Goal: Find specific page/section: Find specific page/section

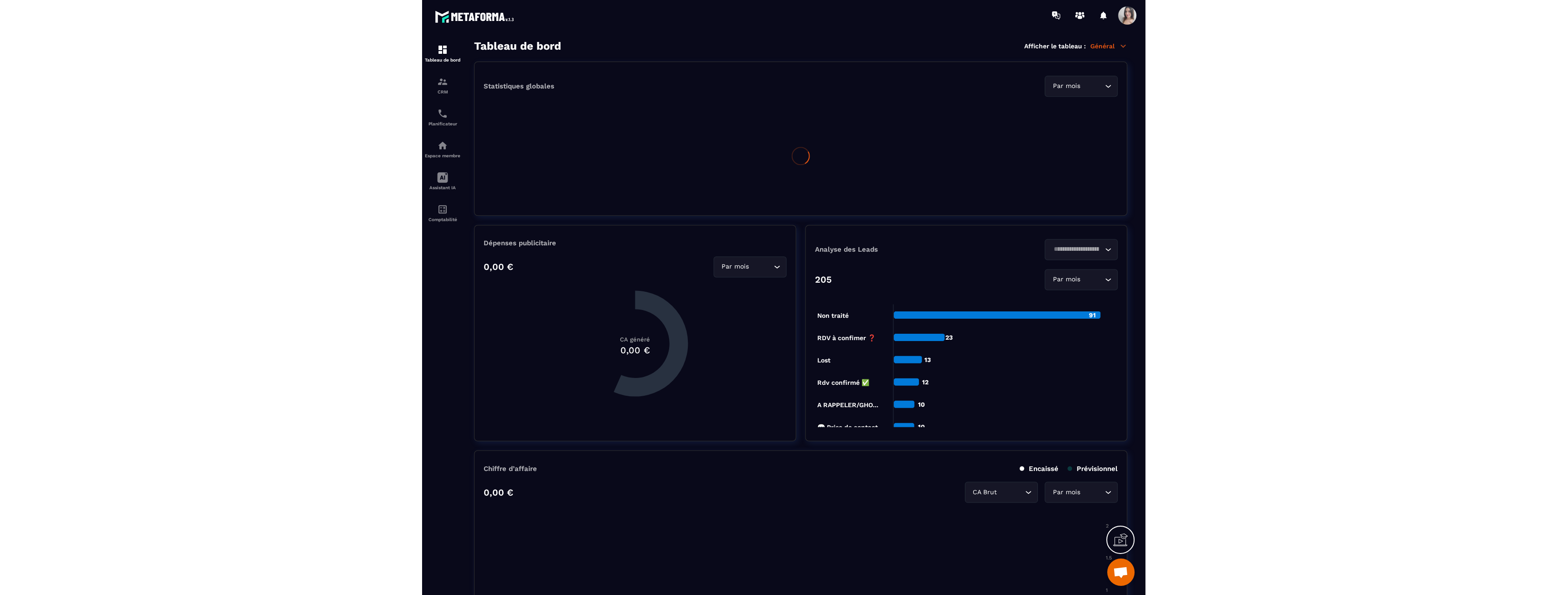
scroll to position [1524, 0]
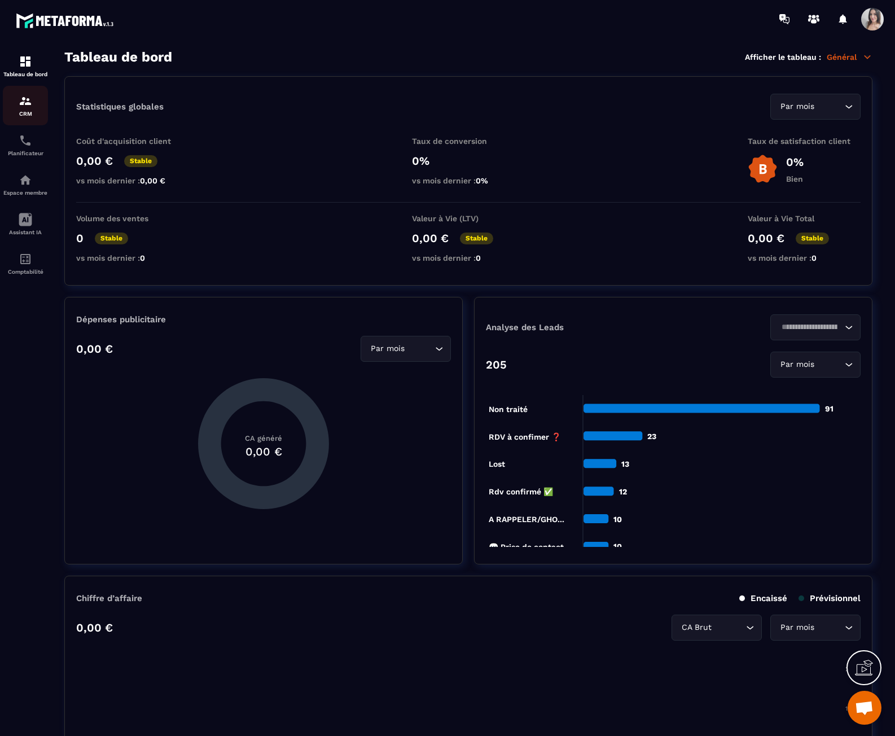
click at [17, 108] on div "CRM" at bounding box center [25, 105] width 45 height 23
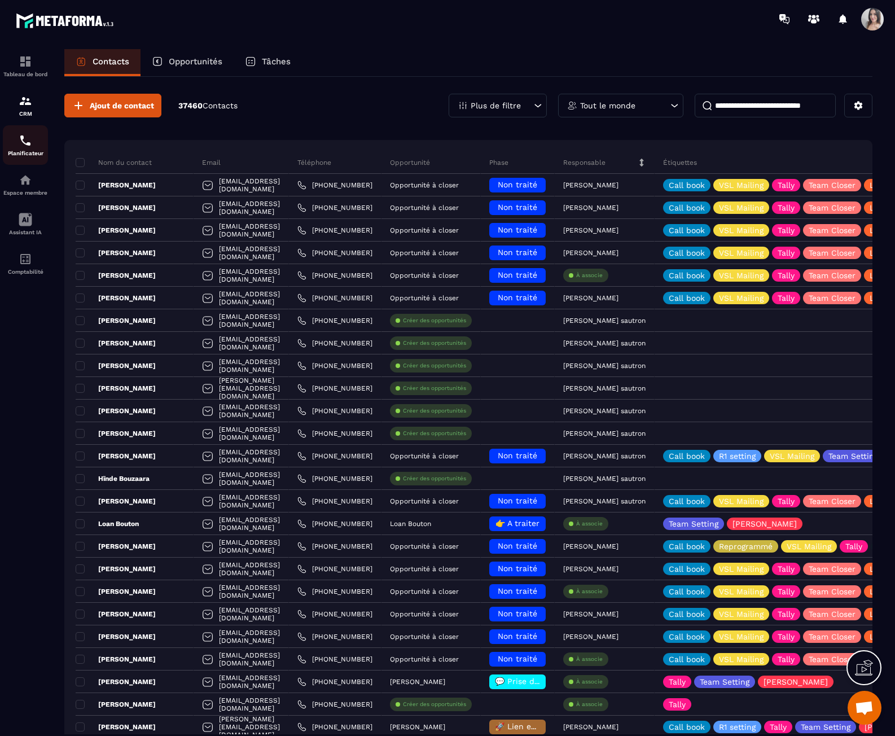
click at [22, 144] on img at bounding box center [26, 141] width 14 height 14
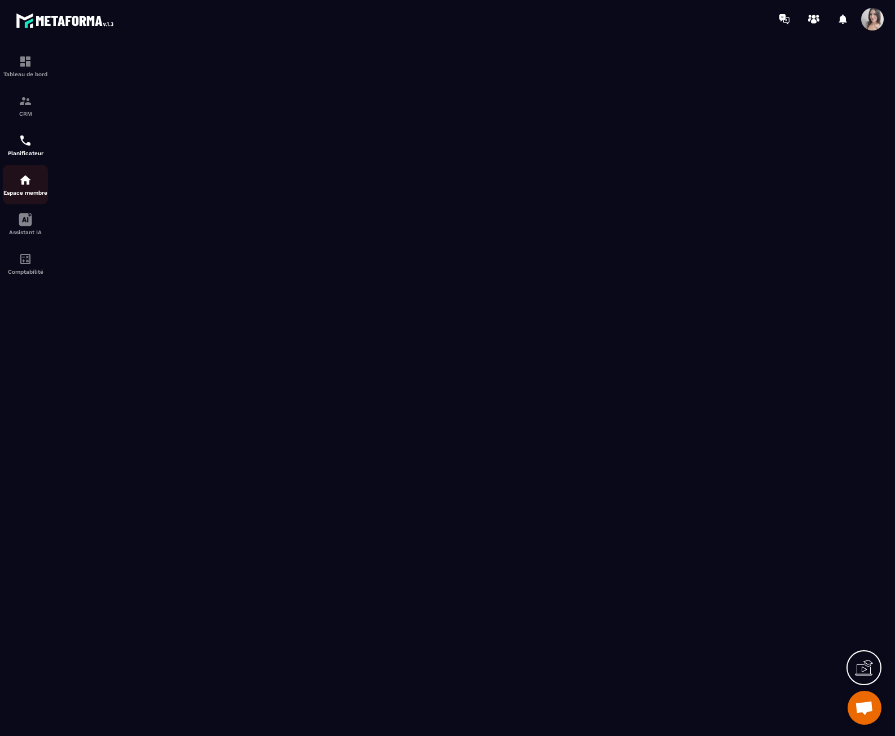
click at [29, 182] on img at bounding box center [26, 180] width 14 height 14
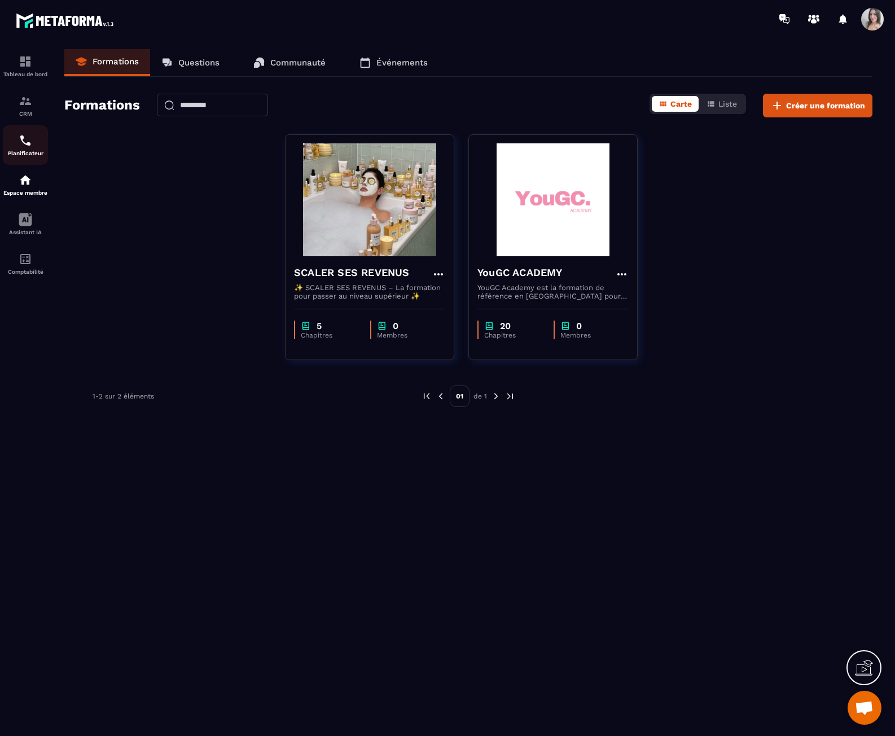
click at [29, 149] on div "Planificateur" at bounding box center [25, 145] width 45 height 23
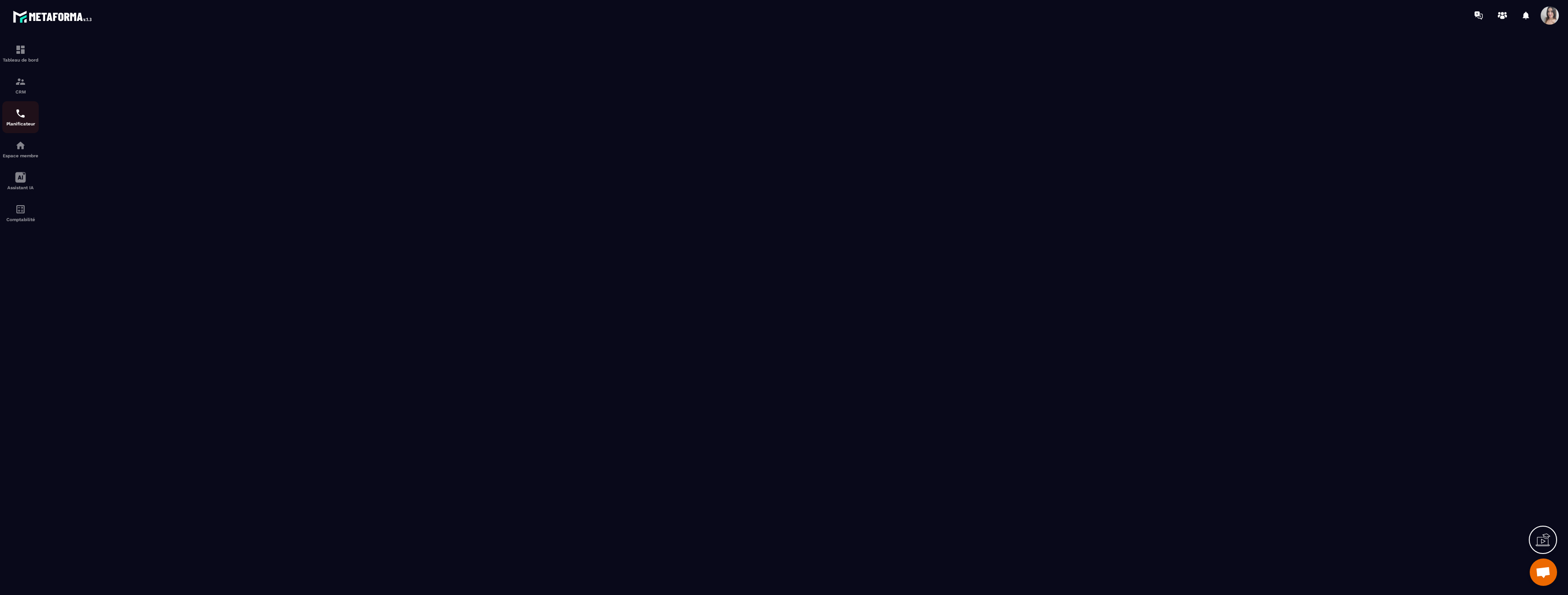
click at [23, 120] on div "Planificateur" at bounding box center [20, 117] width 36 height 19
click at [24, 87] on div "CRM" at bounding box center [20, 85] width 36 height 19
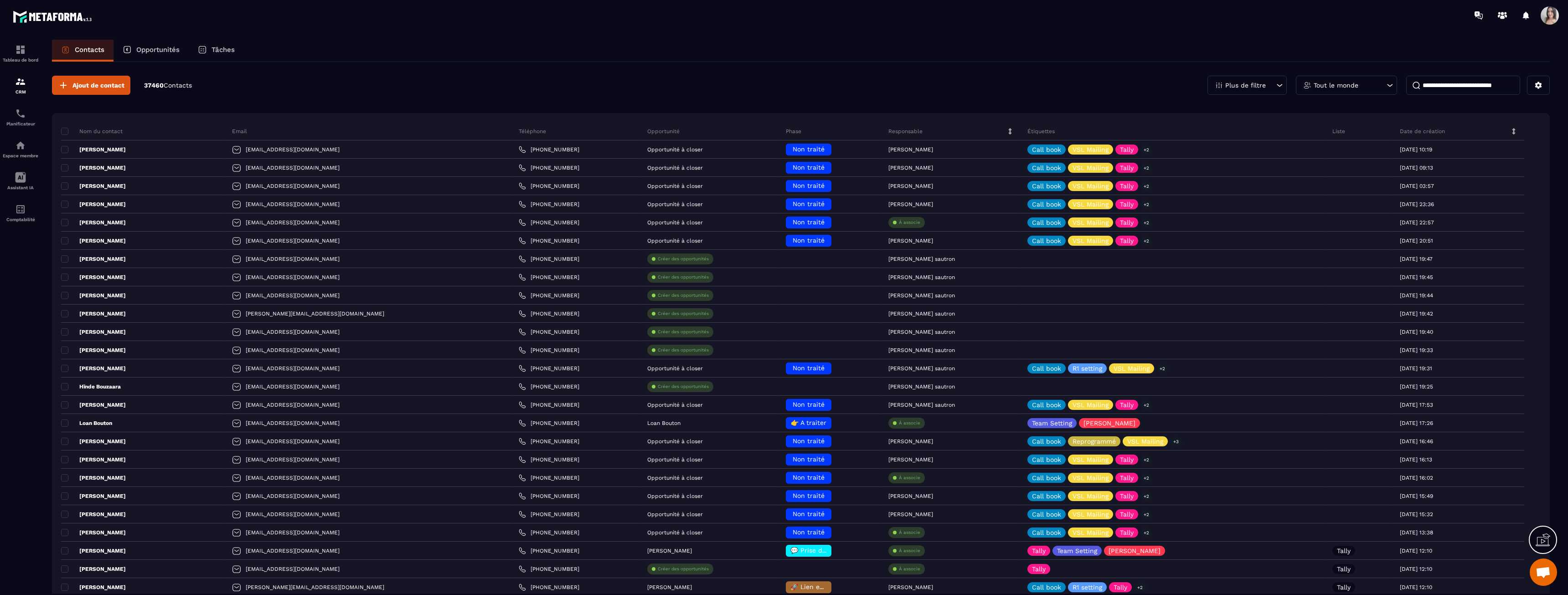
click at [722, 81] on input at bounding box center [1463, 86] width 114 height 19
paste input "**********"
type input "**********"
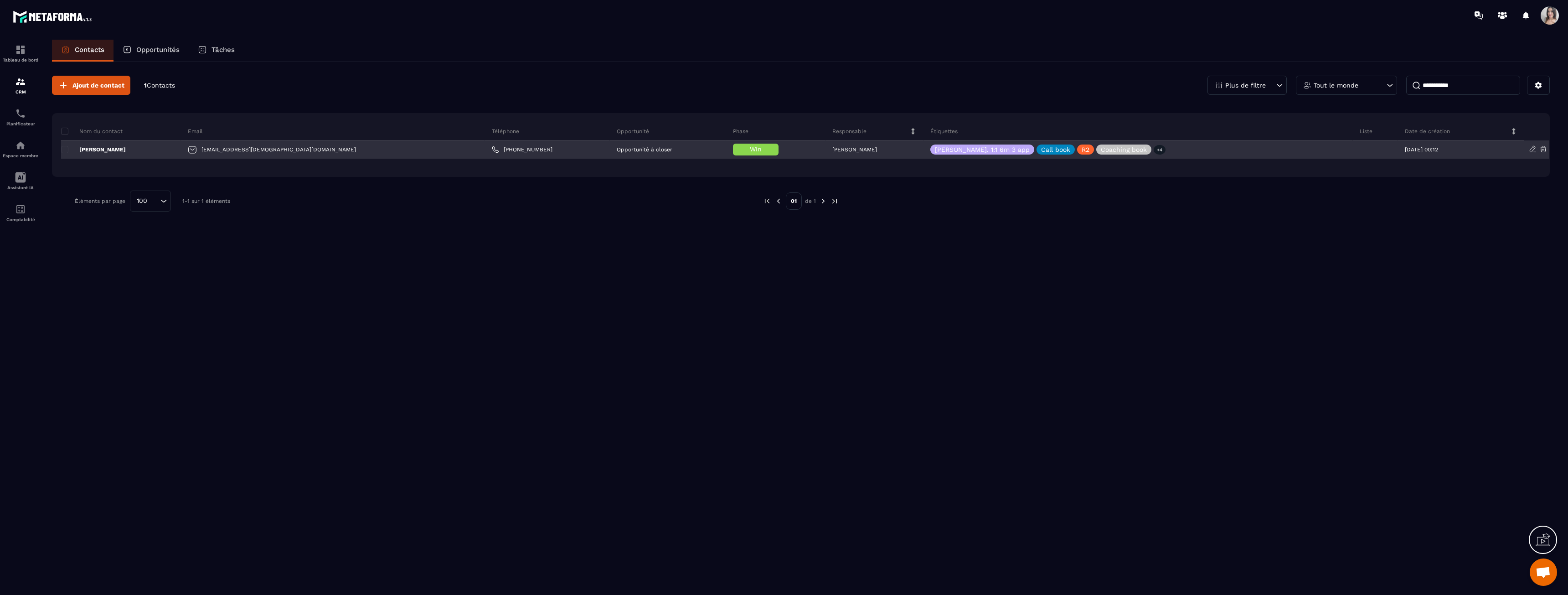
click at [97, 152] on p "[PERSON_NAME]" at bounding box center [94, 150] width 65 height 7
